Goal: Task Accomplishment & Management: Complete application form

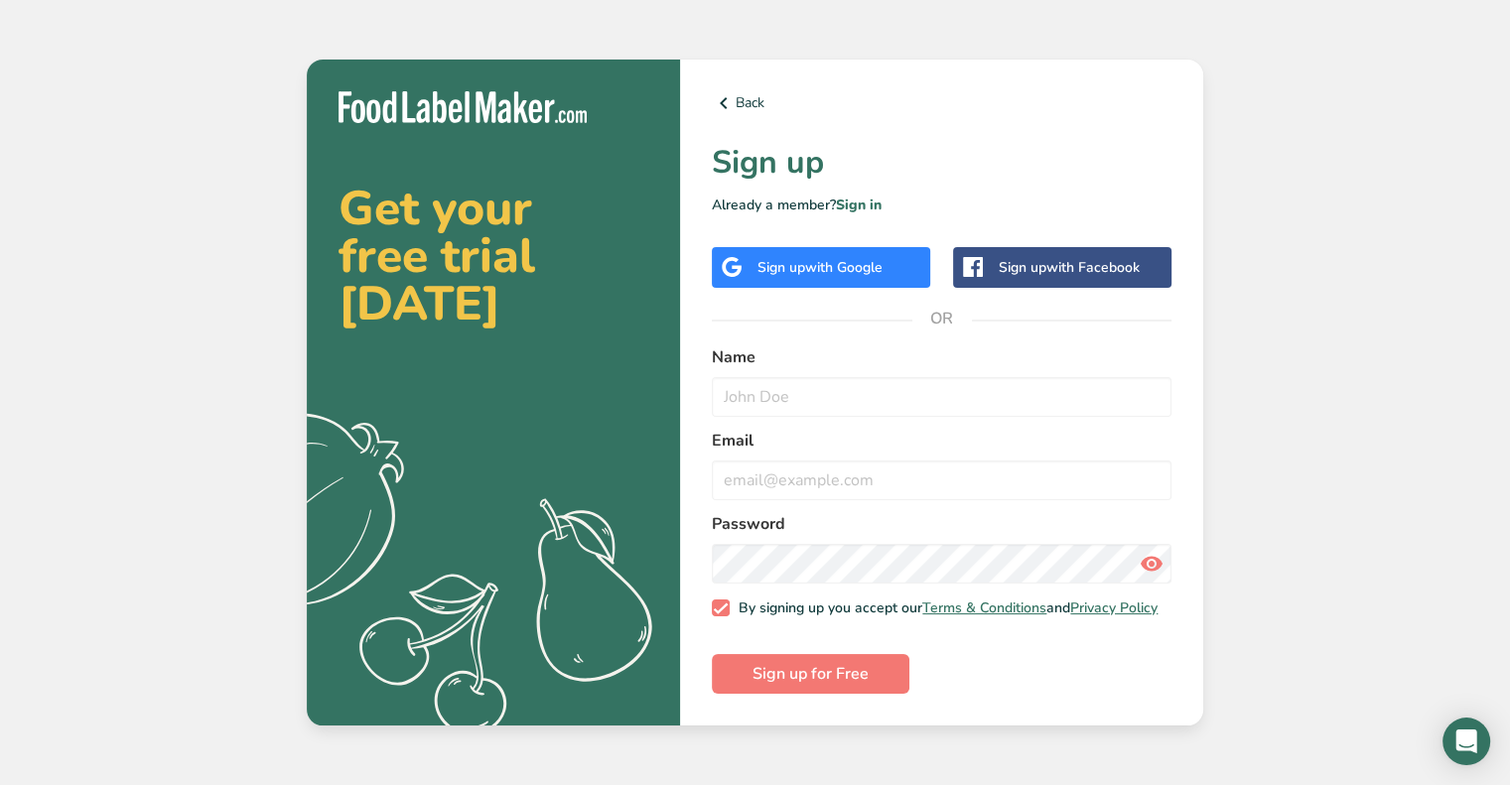
click at [819, 264] on span "with Google" at bounding box center [843, 267] width 77 height 19
